Goal: Check status: Check status

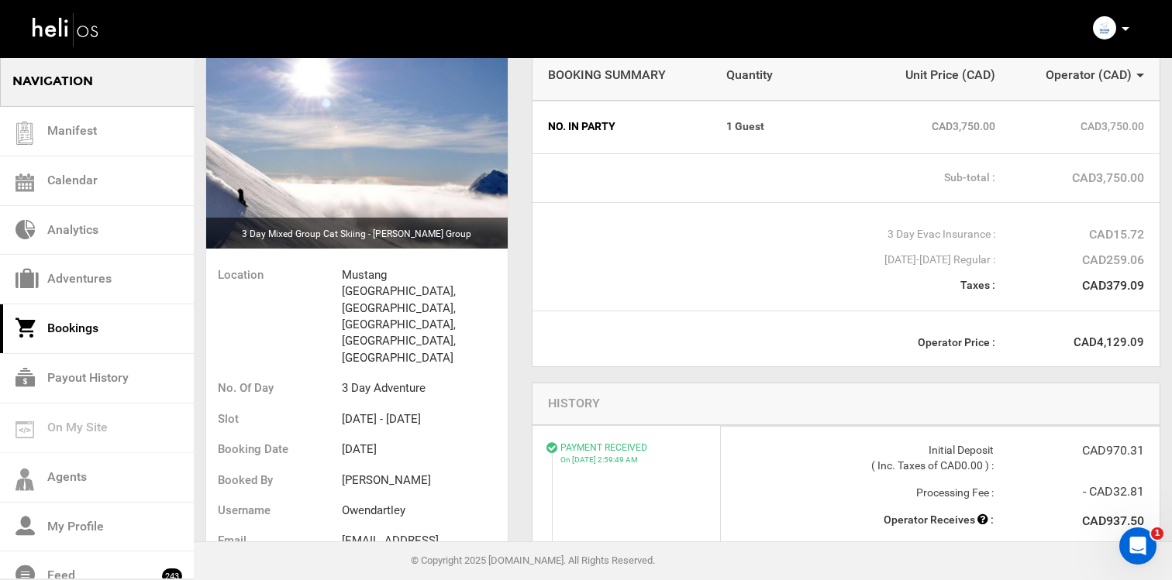
scroll to position [85, 0]
click at [102, 328] on link "Bookings" at bounding box center [97, 330] width 194 height 50
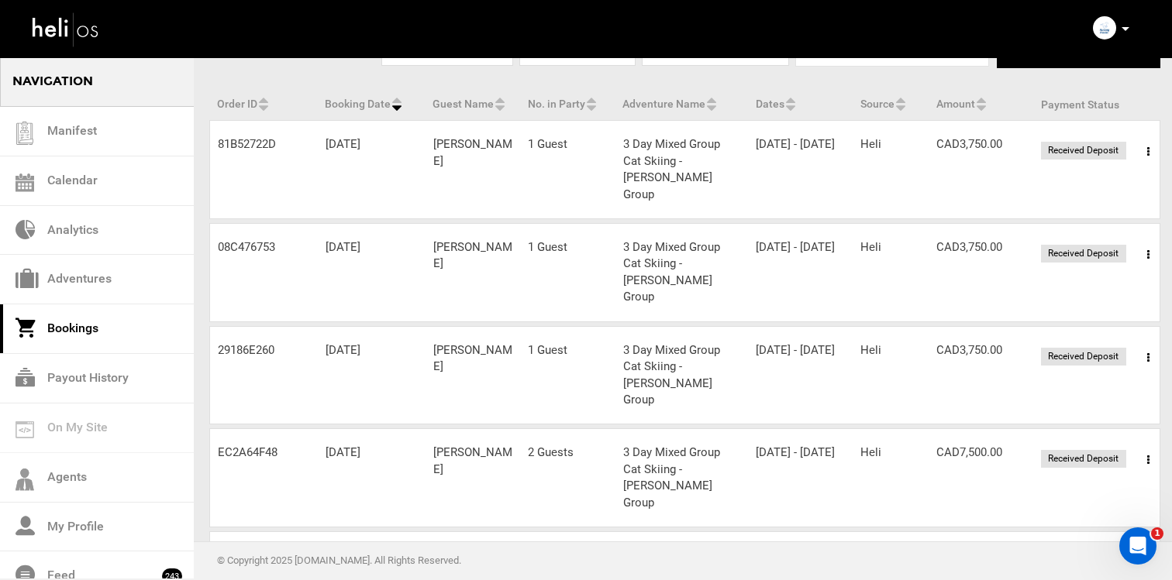
scroll to position [126, 0]
drag, startPoint x: 487, startPoint y: 421, endPoint x: 429, endPoint y: 411, distance: 59.7
click at [429, 442] on div "Guest Name [PERSON_NAME]" at bounding box center [472, 458] width 95 height 33
copy div "[PERSON_NAME]"
click at [1152, 439] on span at bounding box center [1147, 458] width 19 height 39
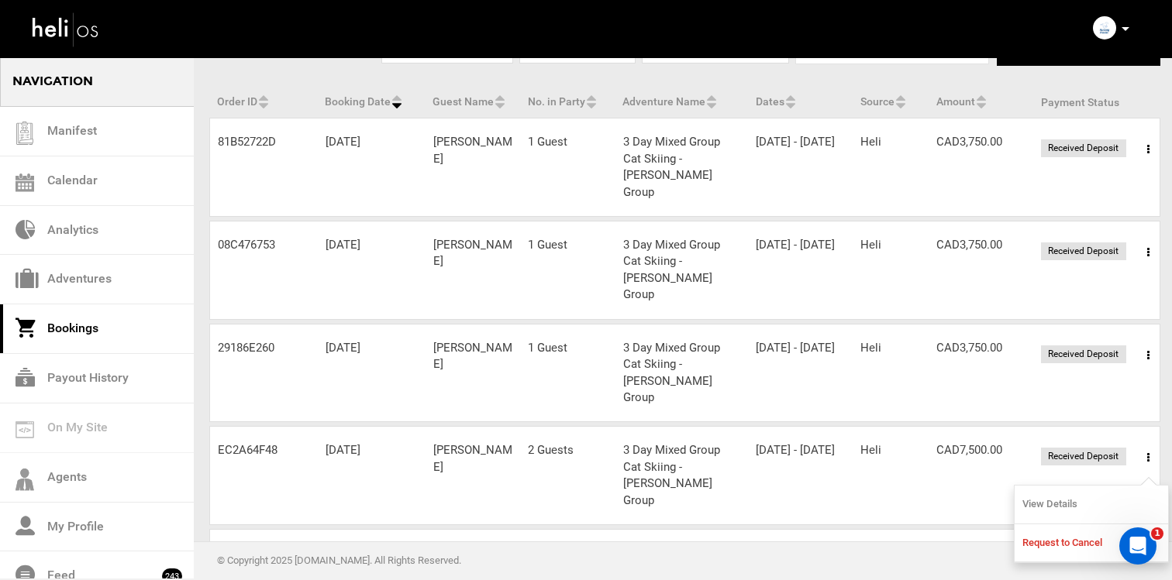
click at [1087, 486] on link "View Details" at bounding box center [1090, 505] width 153 height 39
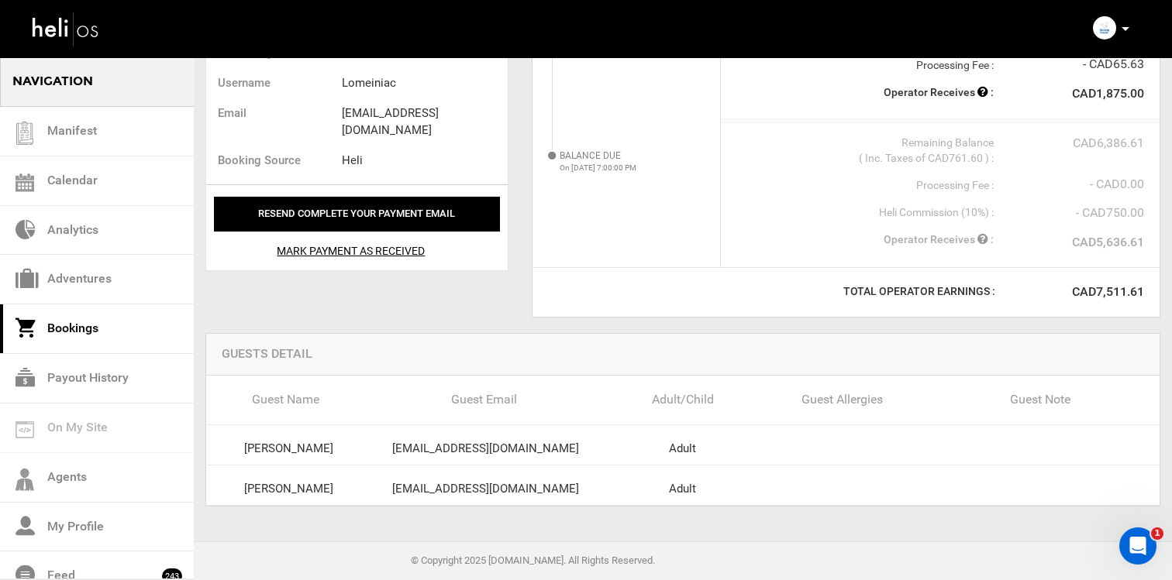
scroll to position [515, 0]
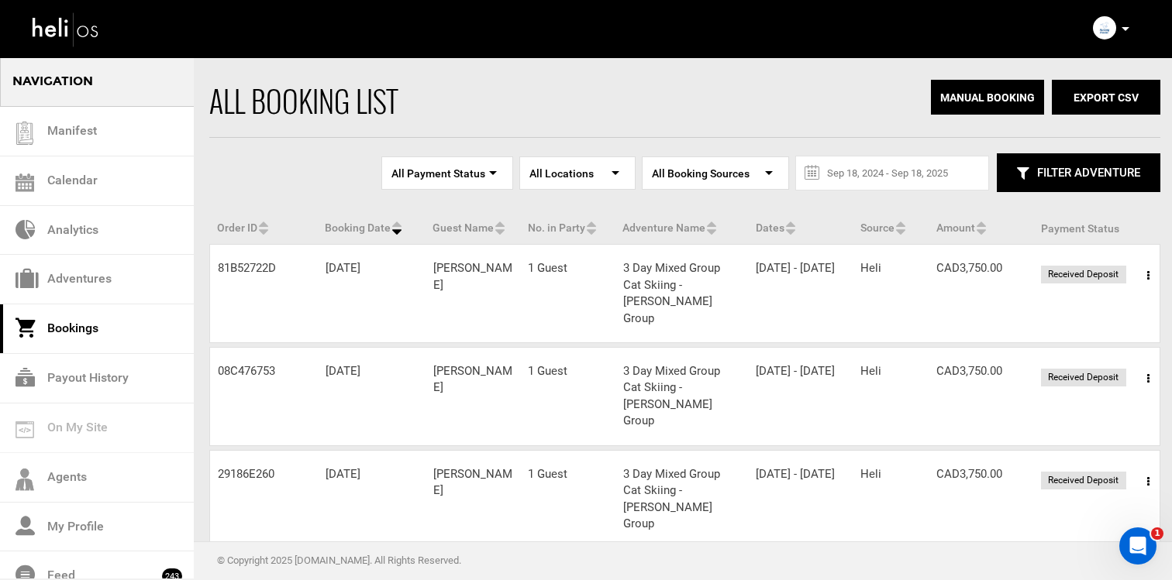
scroll to position [11, 0]
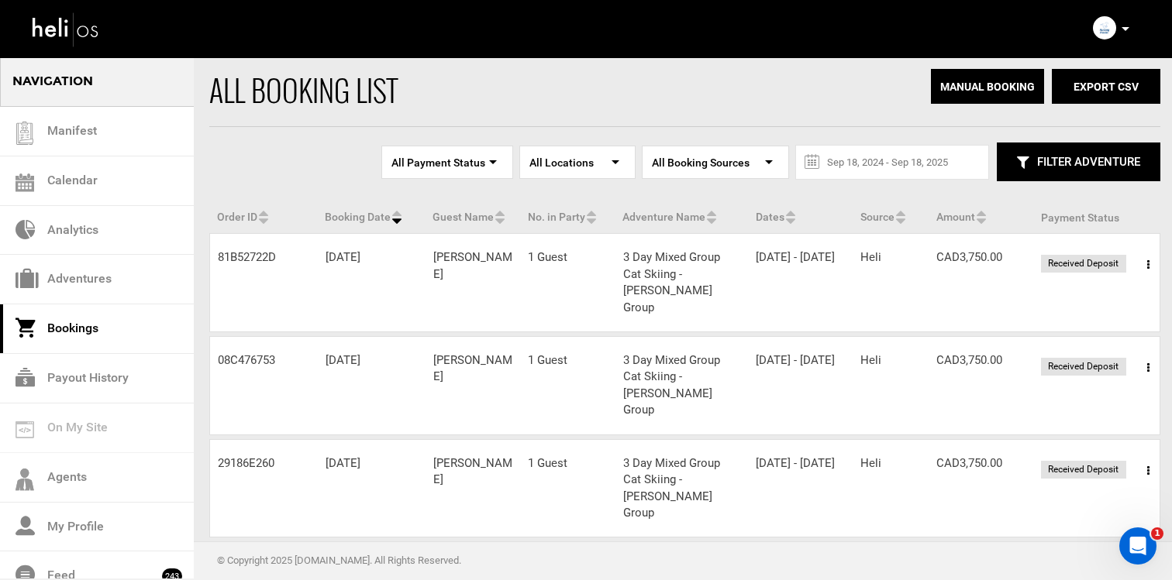
click at [1140, 452] on span at bounding box center [1147, 471] width 19 height 39
click at [1111, 499] on link "View Details" at bounding box center [1090, 518] width 153 height 39
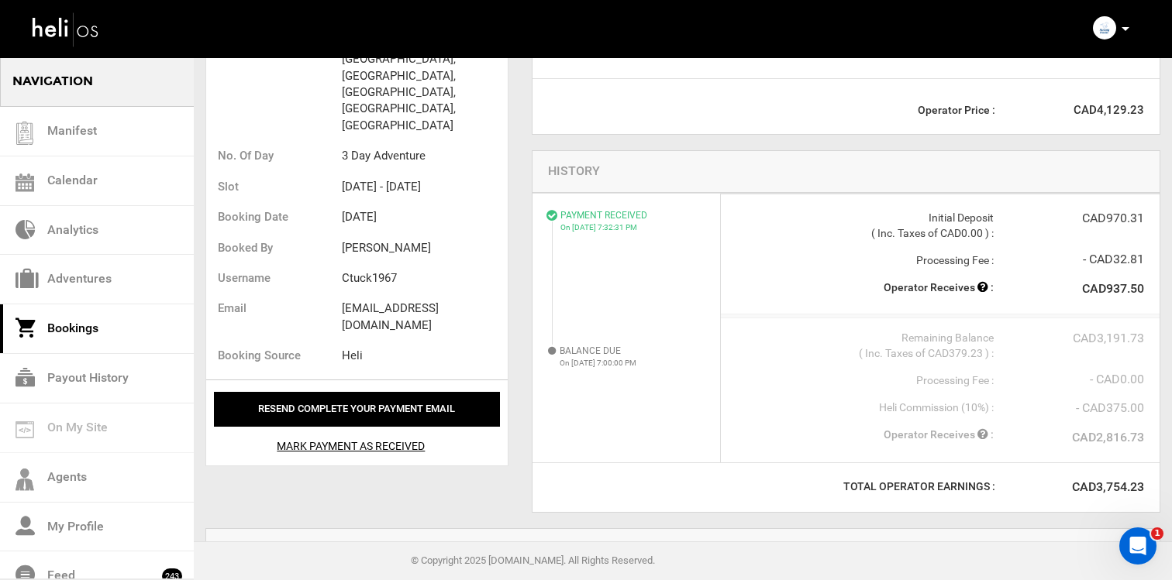
scroll to position [325, 0]
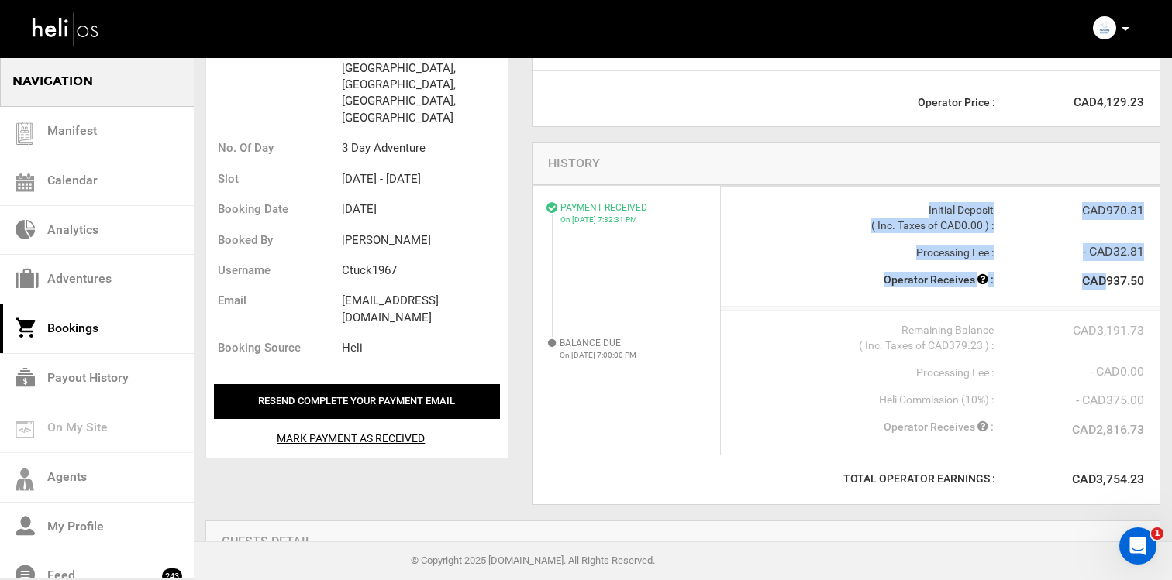
drag, startPoint x: 1106, startPoint y: 286, endPoint x: 1148, endPoint y: 285, distance: 42.6
click at [1148, 285] on div "PAYMENT RECEIVED On [DATE] 7:32:31 PM Initial Deposit ( Inc. Taxes of CAD0.00 )…" at bounding box center [940, 246] width 439 height 120
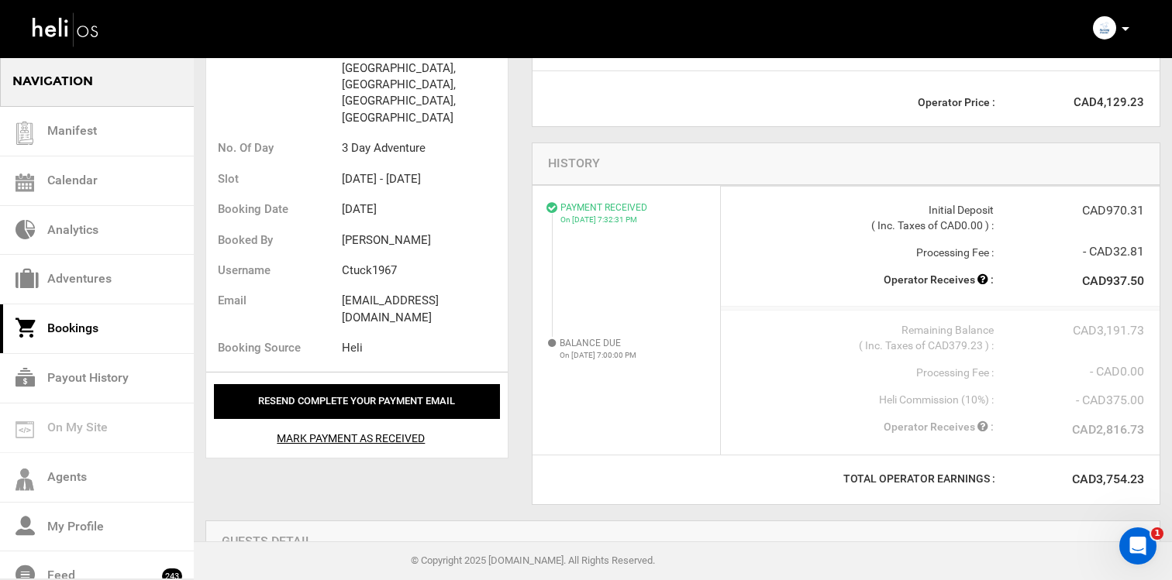
click at [1148, 285] on div "PAYMENT RECEIVED On [DATE] 7:32:31 PM Initial Deposit ( Inc. Taxes of CAD0.00 )…" at bounding box center [940, 246] width 439 height 120
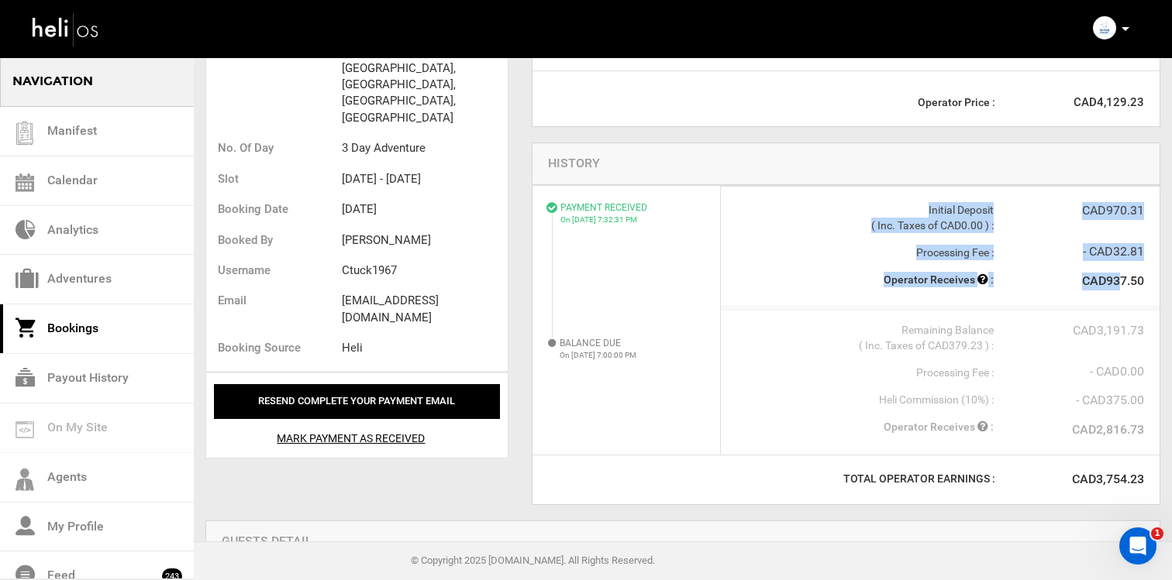
drag, startPoint x: 1145, startPoint y: 284, endPoint x: 1120, endPoint y: 284, distance: 25.6
click at [1120, 284] on div "PAYMENT RECEIVED On [DATE] 7:32:31 PM Initial Deposit ( Inc. Taxes of CAD0.00 )…" at bounding box center [940, 246] width 439 height 120
click at [1120, 284] on strong "CAD937.50" at bounding box center [1113, 281] width 62 height 15
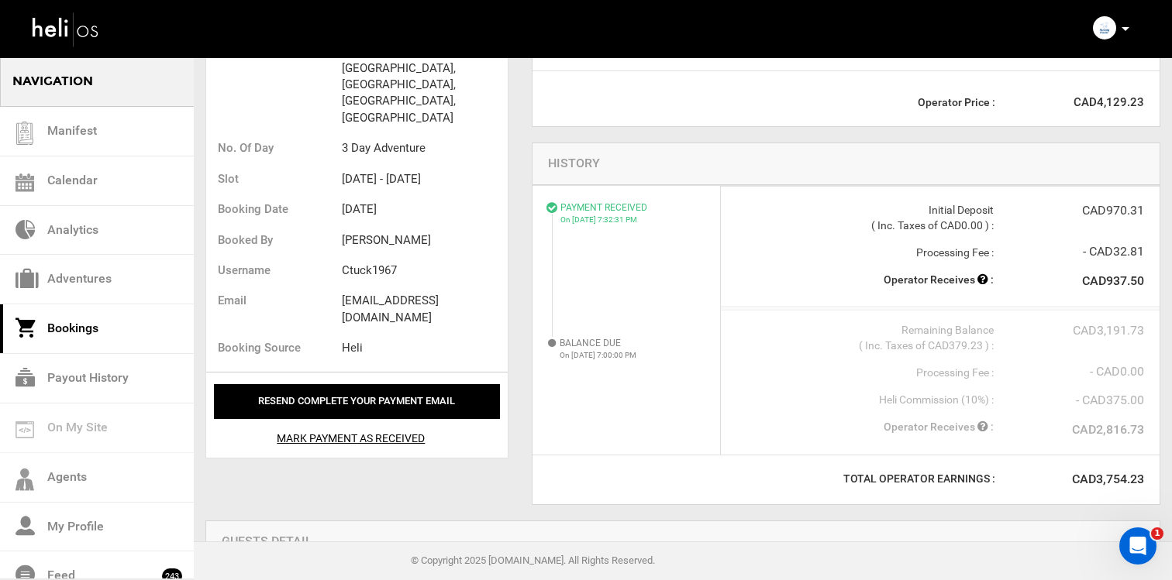
drag, startPoint x: 1108, startPoint y: 281, endPoint x: 1135, endPoint y: 284, distance: 27.4
click at [1135, 284] on strong "CAD937.50" at bounding box center [1113, 281] width 62 height 15
